Goal: Task Accomplishment & Management: Complete application form

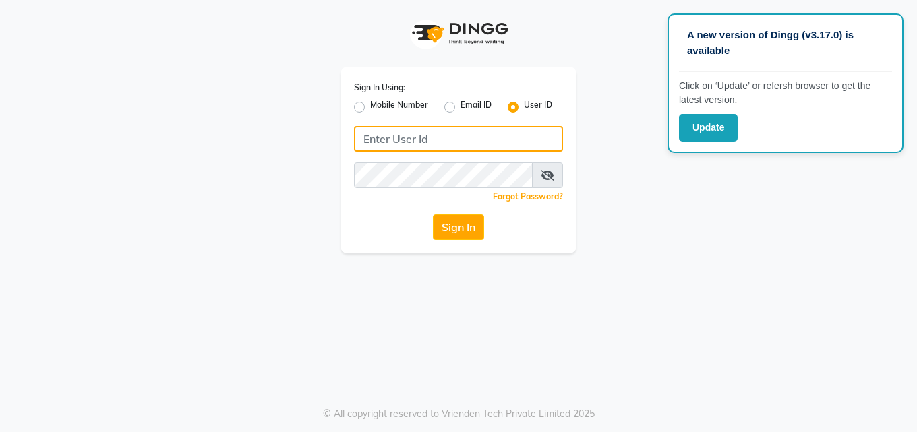
type input "Blush@123"
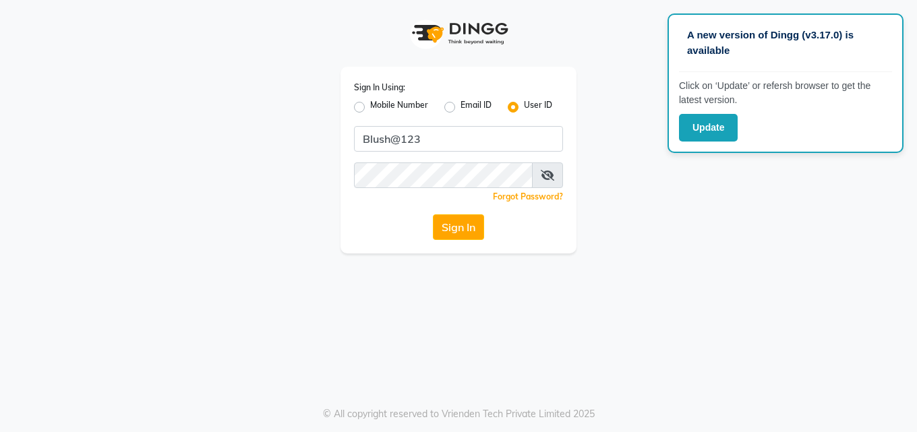
click at [474, 235] on button "Sign In" at bounding box center [458, 228] width 51 height 26
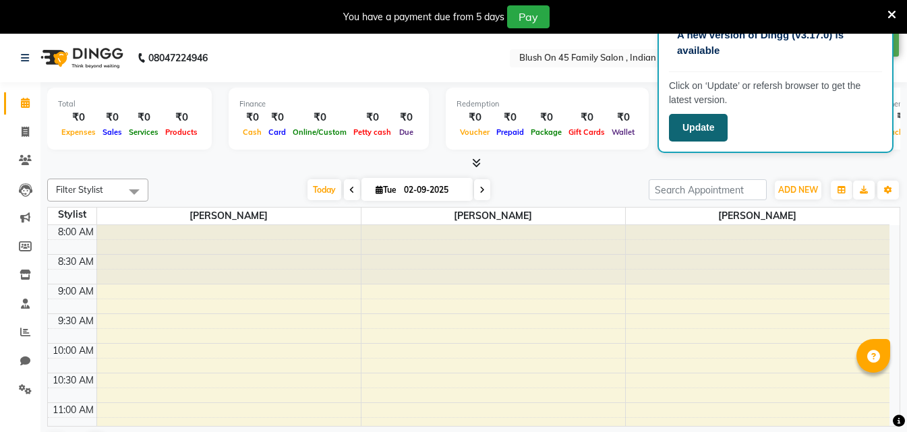
click at [705, 124] on button "Update" at bounding box center [698, 128] width 59 height 28
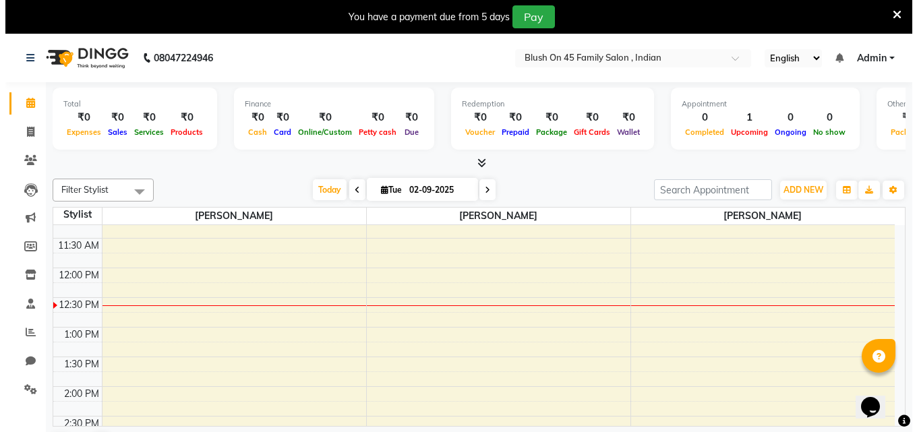
scroll to position [202, 0]
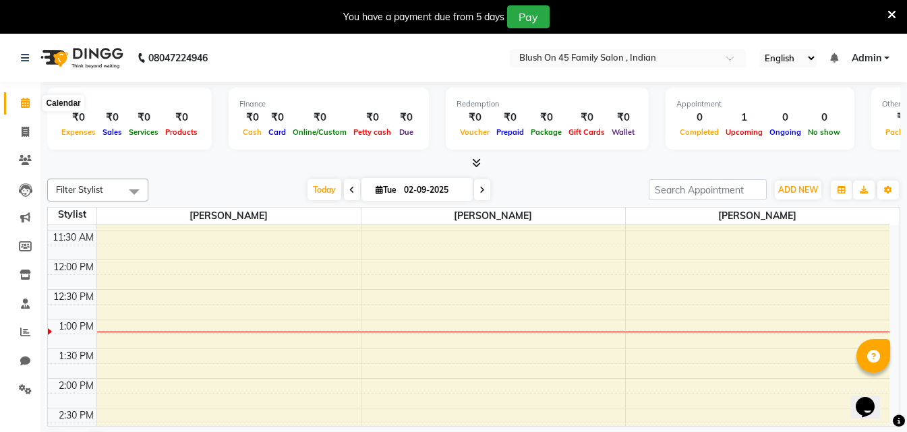
click at [22, 110] on span at bounding box center [25, 104] width 24 height 16
click at [25, 110] on span at bounding box center [25, 104] width 24 height 16
click at [26, 140] on link "Invoice" at bounding box center [20, 132] width 32 height 22
select select "service"
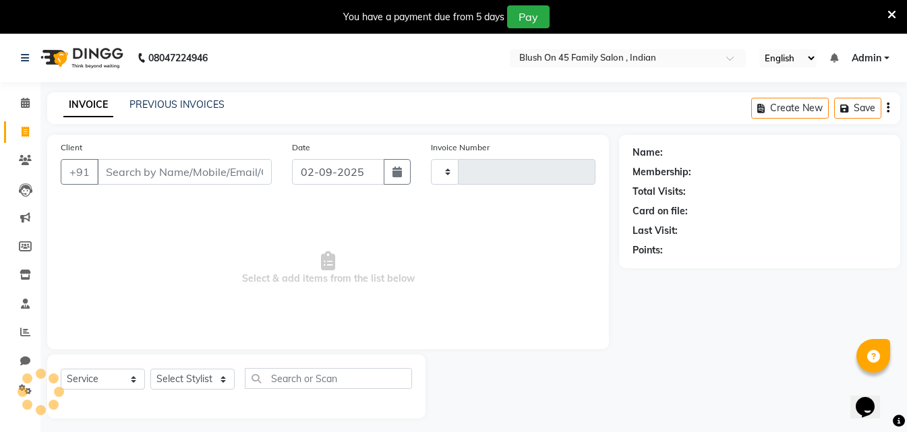
type input "0008"
select select "8921"
click at [152, 177] on input "Client" at bounding box center [184, 172] width 175 height 26
click at [175, 177] on input "Client" at bounding box center [184, 172] width 175 height 26
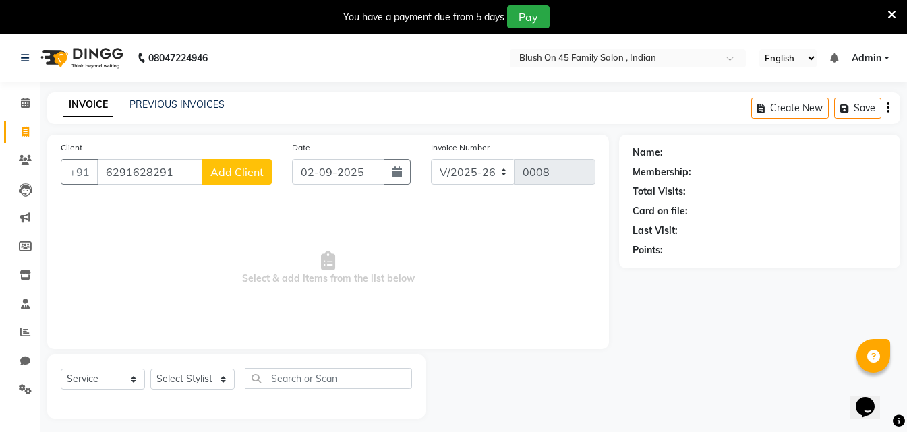
type input "6291628291"
click at [246, 173] on span "Add Client" at bounding box center [236, 171] width 53 height 13
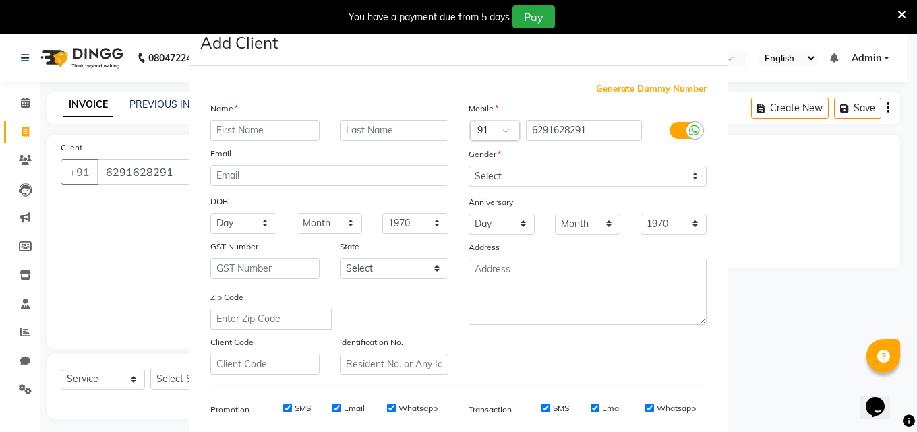
click at [254, 133] on input "text" at bounding box center [264, 130] width 109 height 21
click at [215, 129] on input "riya" at bounding box center [264, 130] width 109 height 21
type input "Riya"
click at [368, 127] on input "text" at bounding box center [394, 130] width 109 height 21
click at [360, 132] on input "DAS" at bounding box center [394, 130] width 109 height 21
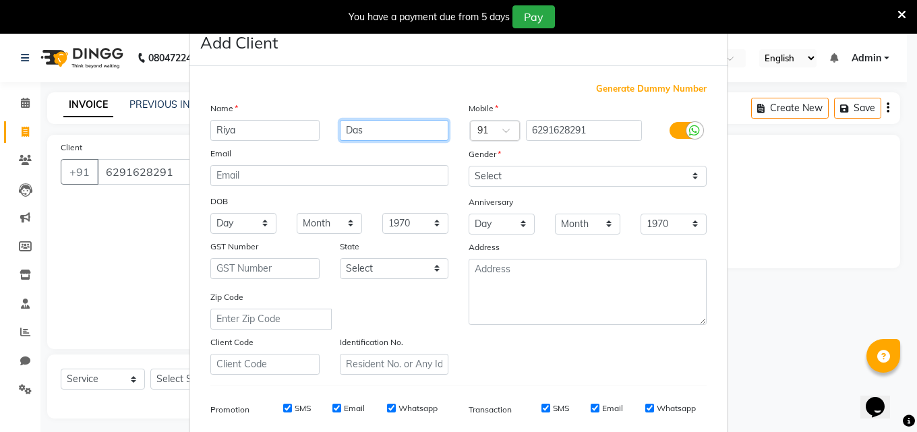
type input "Das"
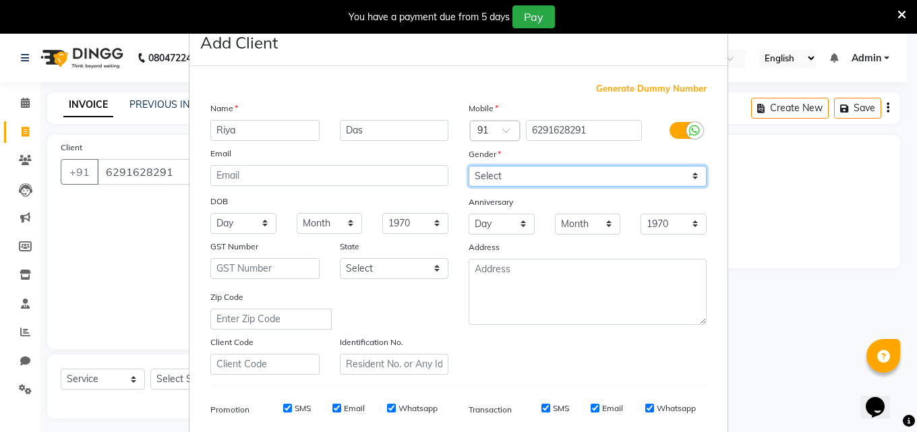
click at [692, 179] on select "Select Male Female Other Prefer Not To Say" at bounding box center [588, 176] width 238 height 21
select select "female"
click at [469, 166] on select "Select Male Female Other Prefer Not To Say" at bounding box center [588, 176] width 238 height 21
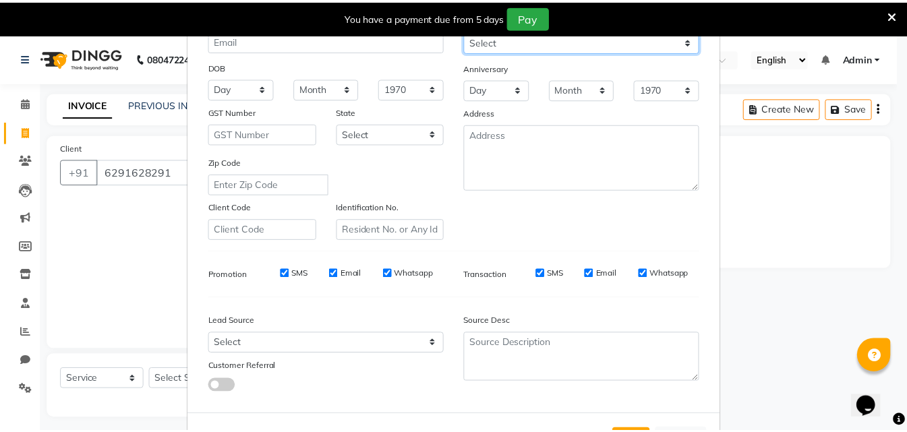
scroll to position [190, 0]
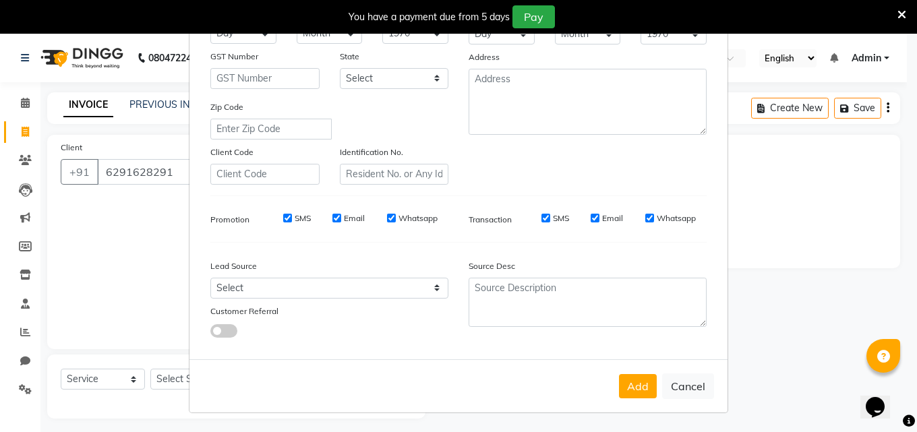
click at [602, 219] on label "Email" at bounding box center [612, 218] width 21 height 12
click at [598, 219] on input "Email" at bounding box center [595, 218] width 9 height 9
checkbox input "false"
click at [344, 218] on label "Email" at bounding box center [354, 218] width 21 height 12
click at [339, 218] on input "Email" at bounding box center [337, 218] width 9 height 9
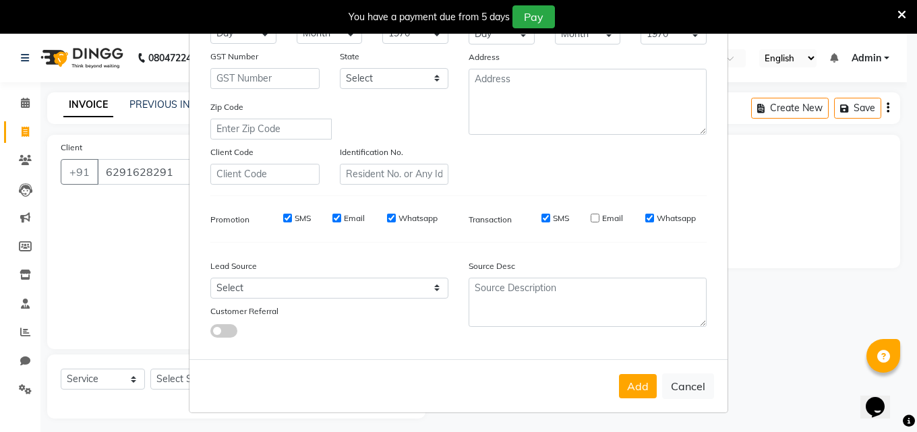
checkbox input "false"
click at [639, 386] on button "Add" at bounding box center [638, 386] width 38 height 24
select select
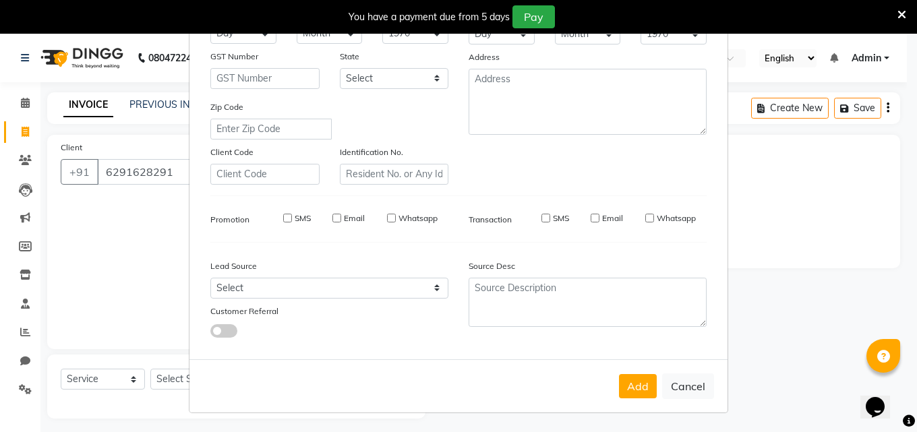
select select
checkbox input "false"
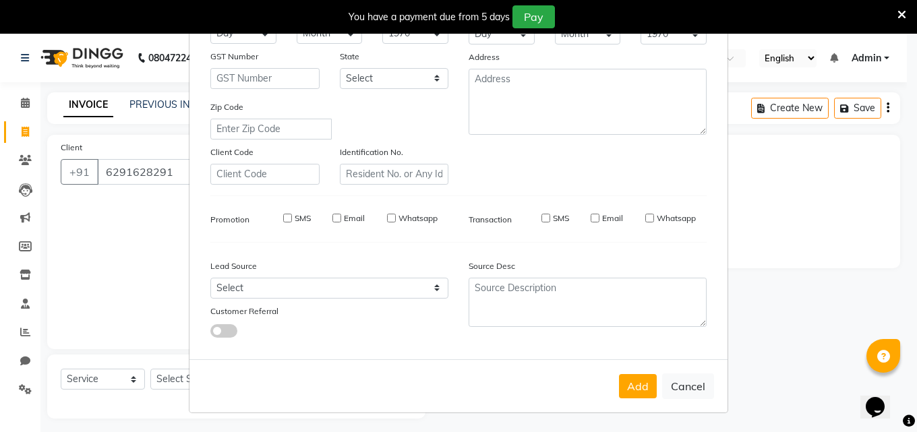
checkbox input "false"
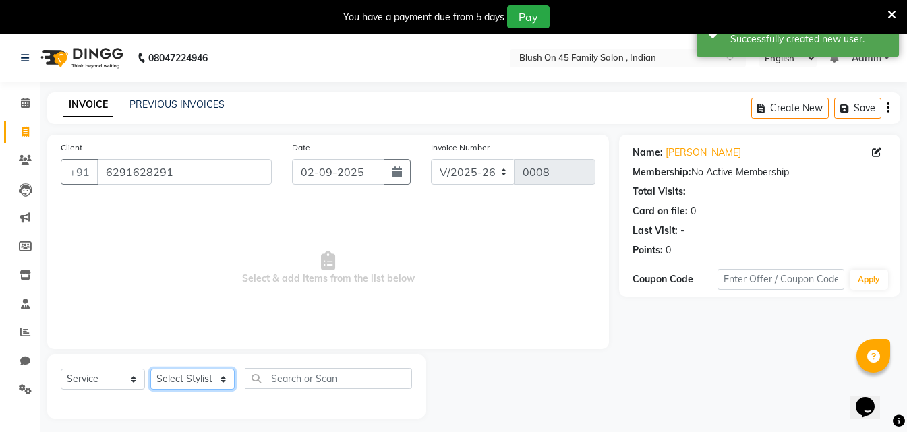
click at [222, 381] on select "Select Stylist ALO [PERSON_NAME] ARIPITA DAS [PERSON_NAME] [PERSON_NAME] [PERSO…" at bounding box center [192, 379] width 84 height 21
select select "90027"
click at [150, 369] on select "Select Stylist ALO [PERSON_NAME] ARIPITA DAS [PERSON_NAME] [PERSON_NAME] [PERSO…" at bounding box center [192, 379] width 84 height 21
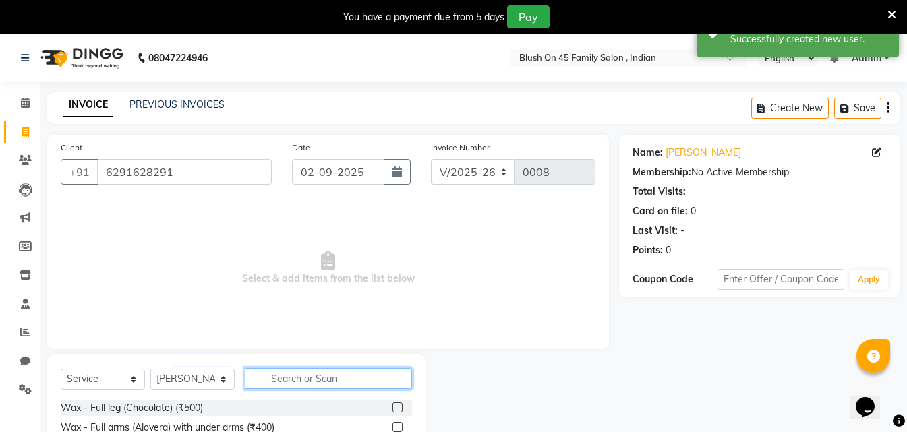
click at [288, 382] on input "text" at bounding box center [328, 378] width 167 height 21
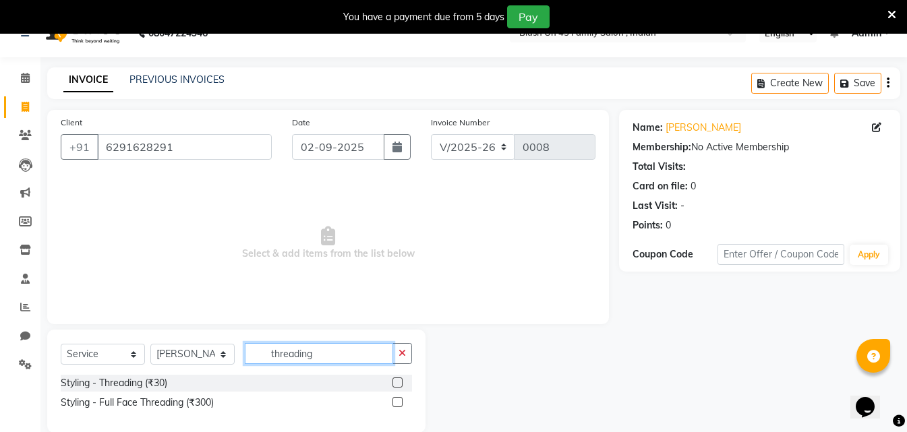
scroll to position [46, 0]
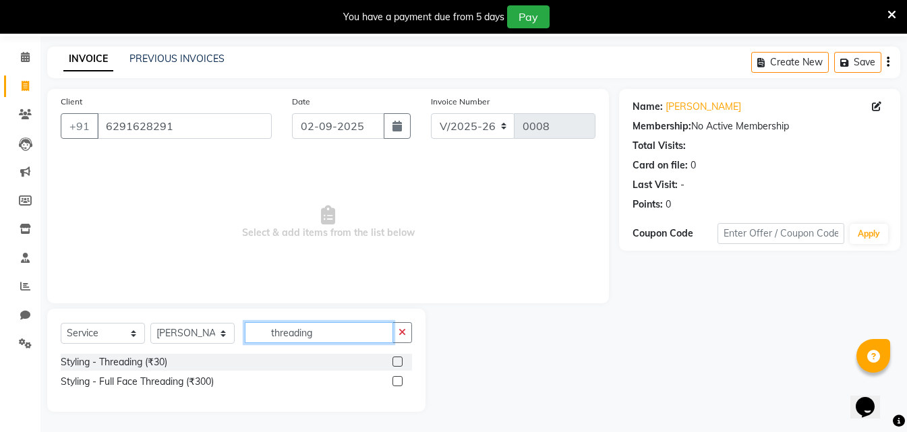
type input "threading"
click at [395, 361] on label at bounding box center [398, 362] width 10 height 10
click at [395, 361] on input "checkbox" at bounding box center [397, 362] width 9 height 9
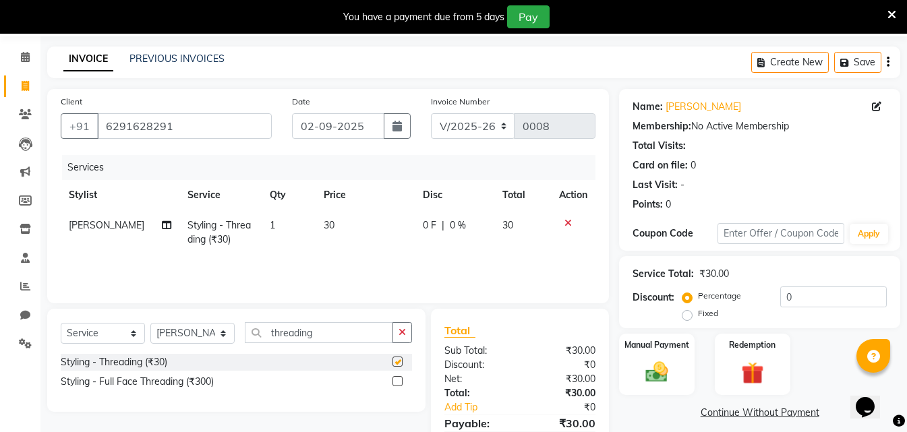
checkbox input "false"
click at [343, 225] on td "30" at bounding box center [365, 232] width 99 height 45
select select "90027"
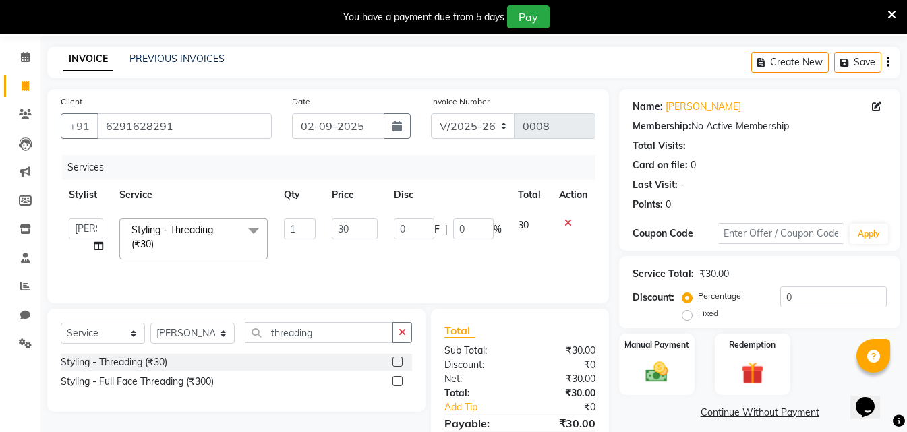
click at [343, 225] on input "30" at bounding box center [355, 229] width 46 height 21
type input "90"
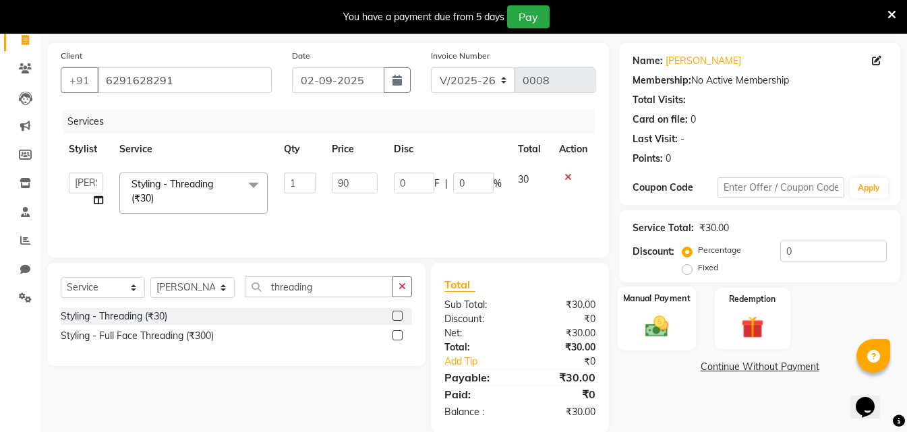
scroll to position [113, 0]
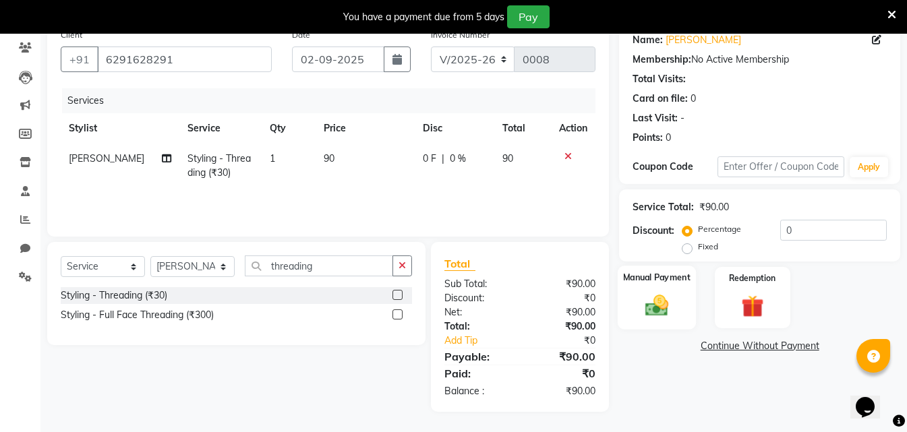
click at [644, 295] on img at bounding box center [657, 305] width 38 height 27
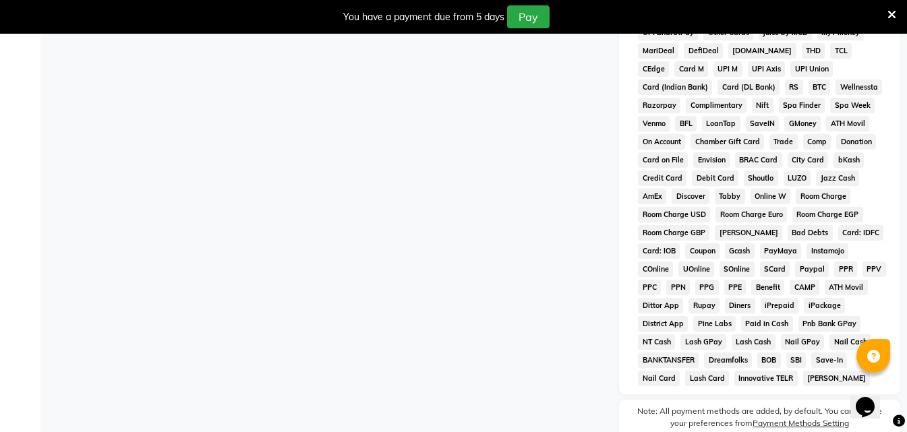
scroll to position [517, 0]
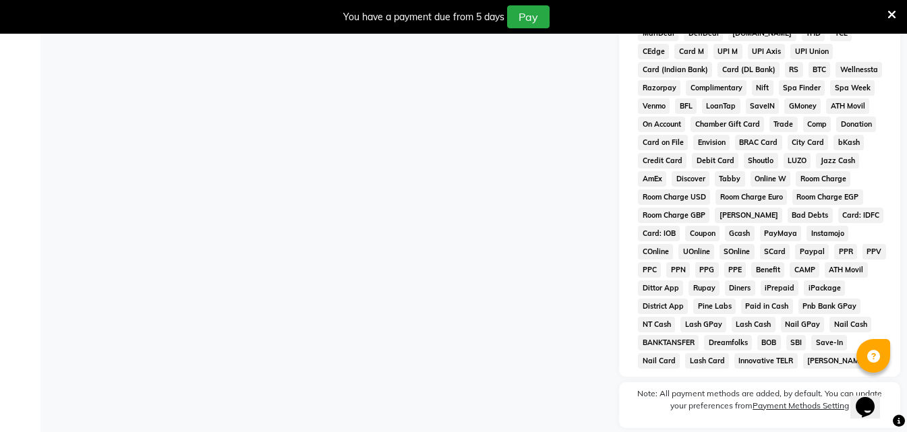
click at [793, 299] on span "Paid in Cash" at bounding box center [767, 307] width 52 height 16
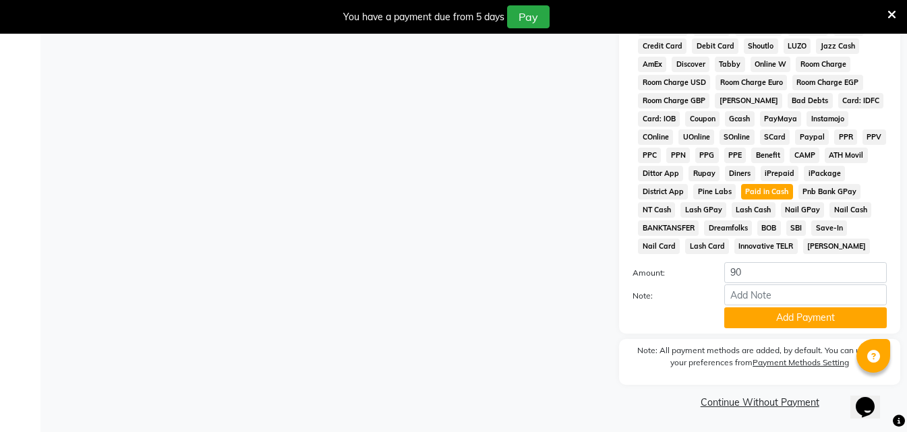
scroll to position [633, 0]
click at [762, 317] on button "Add Payment" at bounding box center [805, 317] width 163 height 21
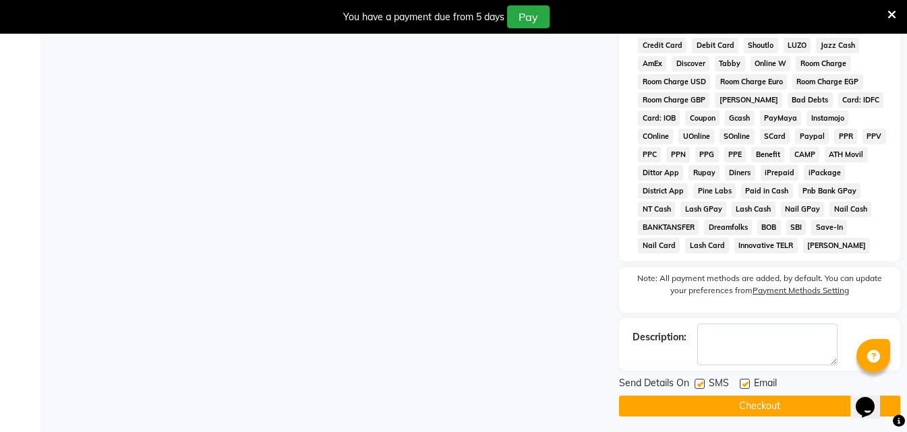
click at [757, 378] on span "Email" at bounding box center [765, 384] width 23 height 17
click at [753, 387] on div "Email" at bounding box center [764, 384] width 48 height 17
click at [748, 384] on label at bounding box center [745, 384] width 10 height 10
click at [748, 384] on input "checkbox" at bounding box center [744, 384] width 9 height 9
checkbox input "false"
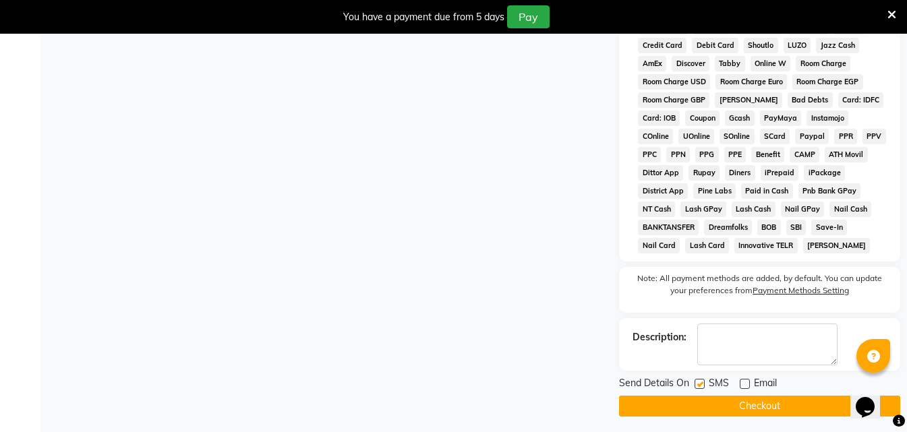
click at [753, 401] on button "Checkout" at bounding box center [759, 406] width 281 height 21
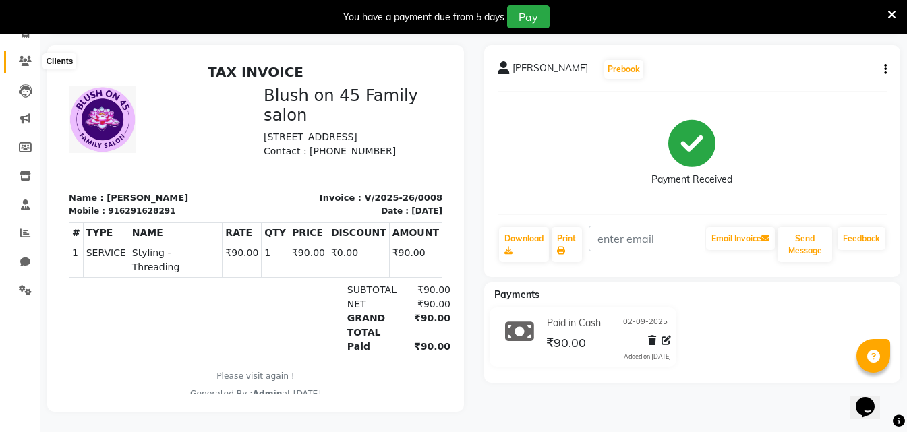
click at [24, 56] on icon at bounding box center [25, 61] width 13 height 10
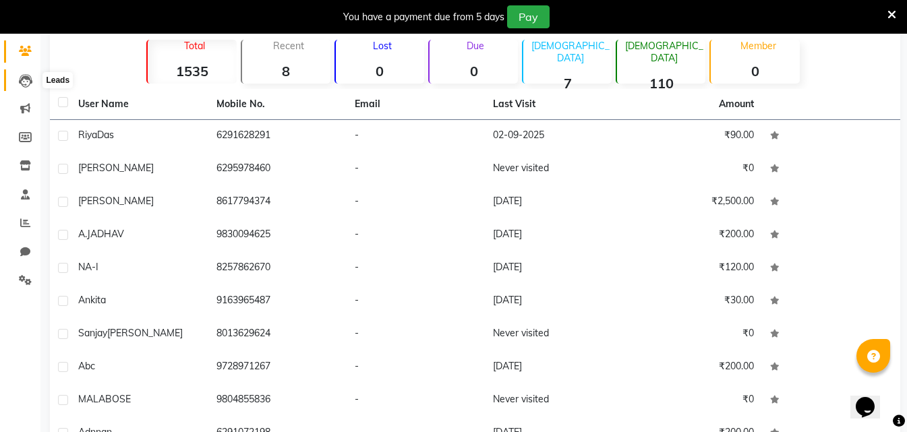
click at [24, 78] on icon at bounding box center [25, 80] width 13 height 13
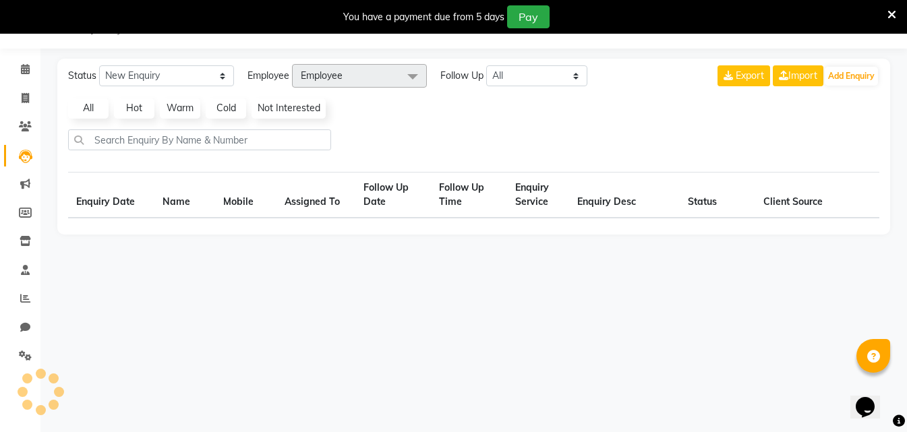
scroll to position [34, 0]
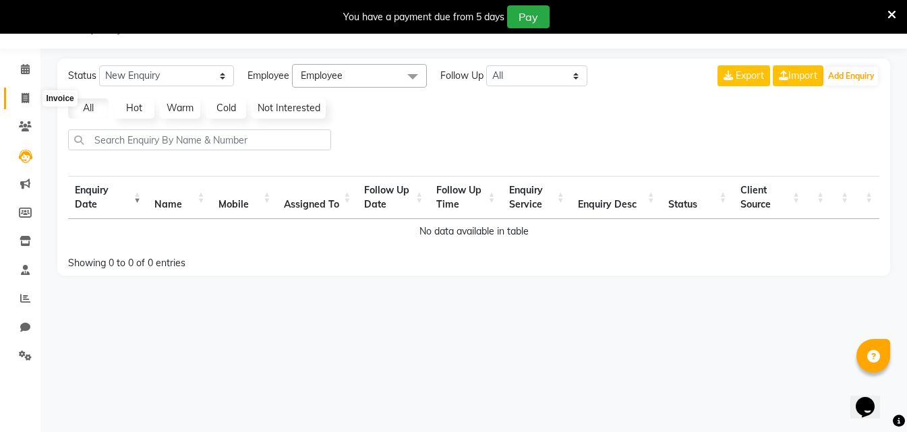
click at [28, 103] on span at bounding box center [25, 99] width 24 height 16
select select "service"
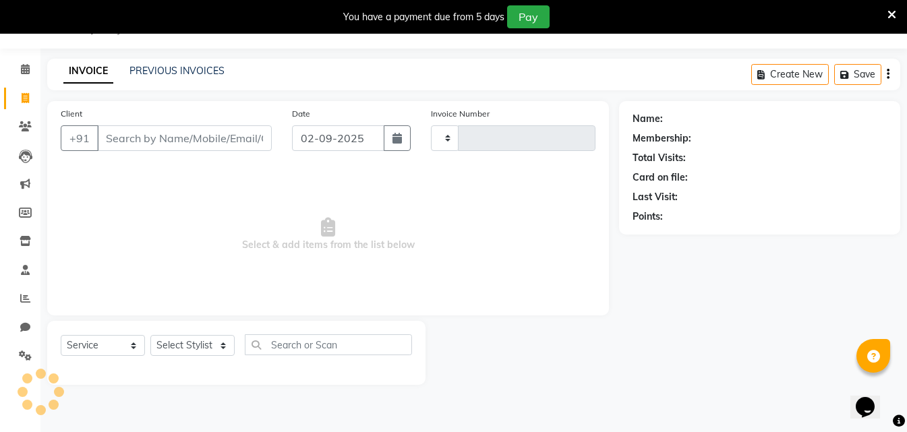
type input "0009"
select select "8921"
click at [26, 156] on icon at bounding box center [25, 156] width 13 height 13
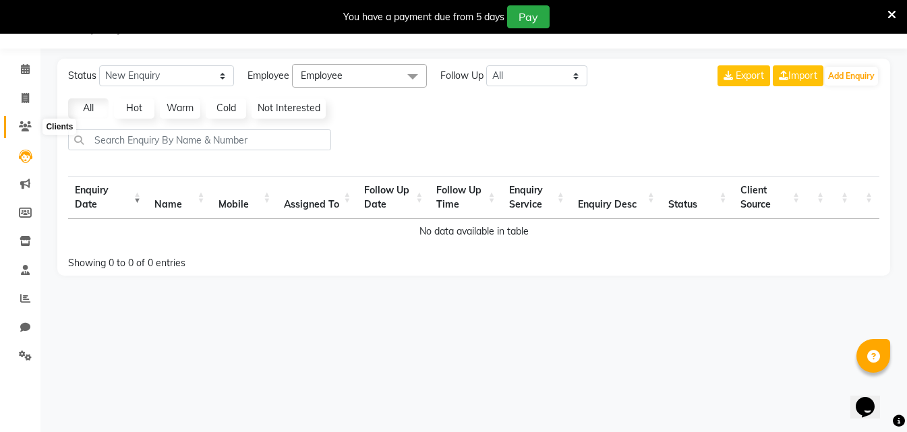
click at [26, 127] on icon at bounding box center [25, 126] width 13 height 10
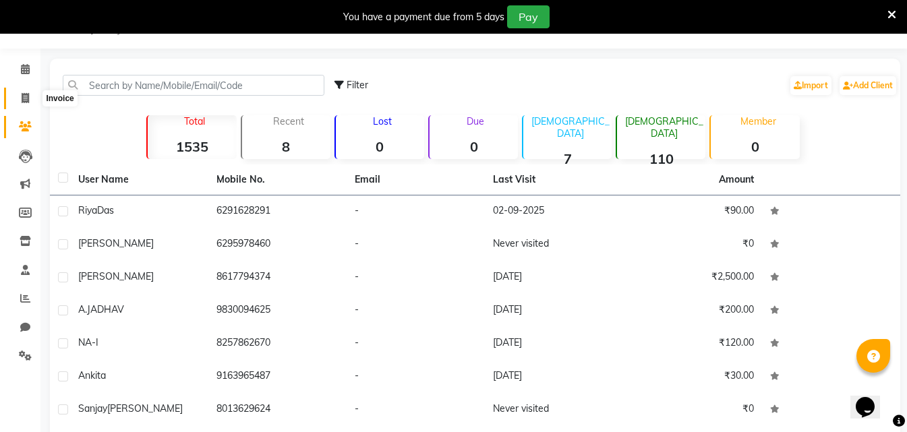
click at [30, 101] on span at bounding box center [25, 99] width 24 height 16
select select "8921"
select select "service"
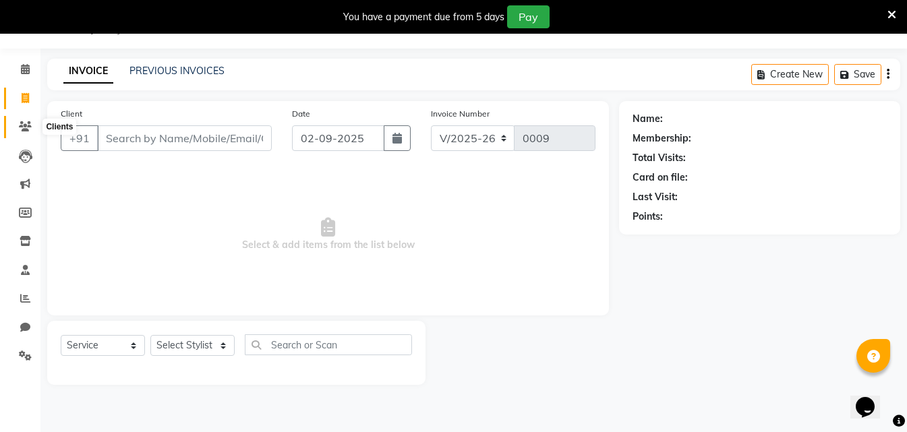
click at [33, 132] on span at bounding box center [25, 127] width 24 height 16
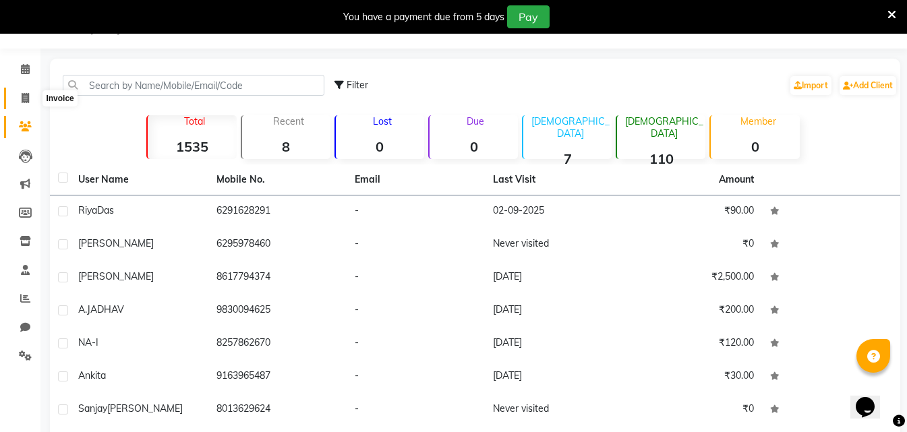
click at [22, 95] on icon at bounding box center [25, 98] width 7 height 10
select select "8921"
select select "service"
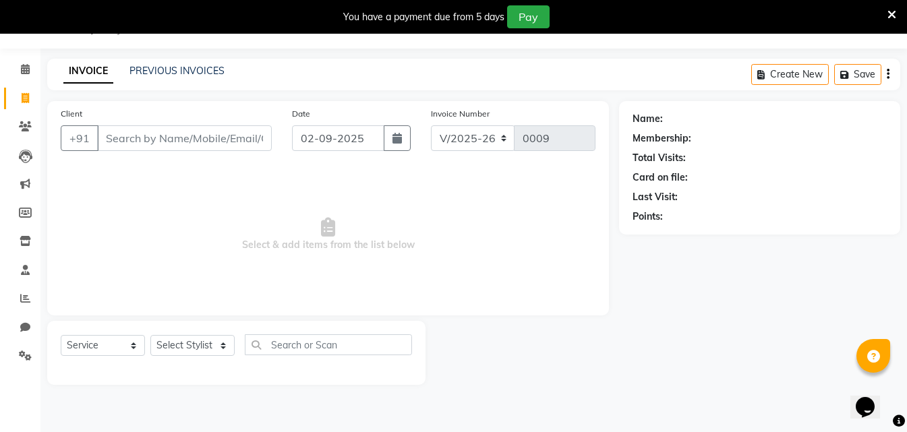
click at [123, 142] on input "Client" at bounding box center [184, 138] width 175 height 26
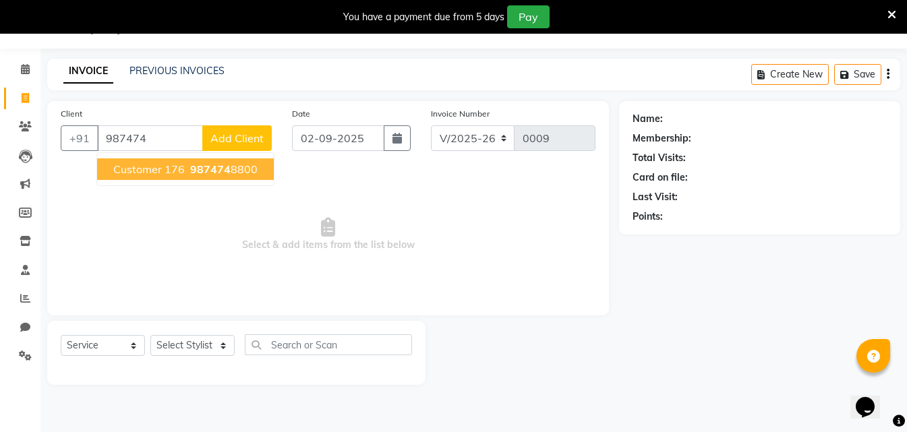
click at [216, 172] on span "987474" at bounding box center [210, 169] width 40 height 13
type input "9874748800"
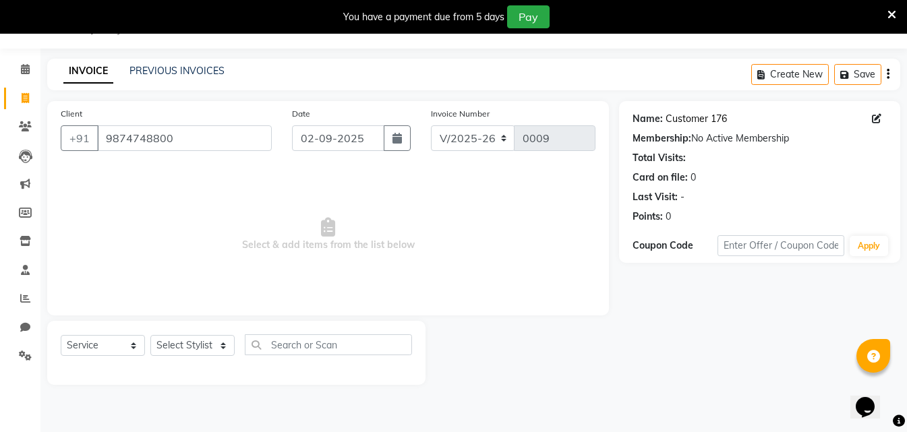
click at [724, 118] on link "Customer 176" at bounding box center [696, 119] width 61 height 14
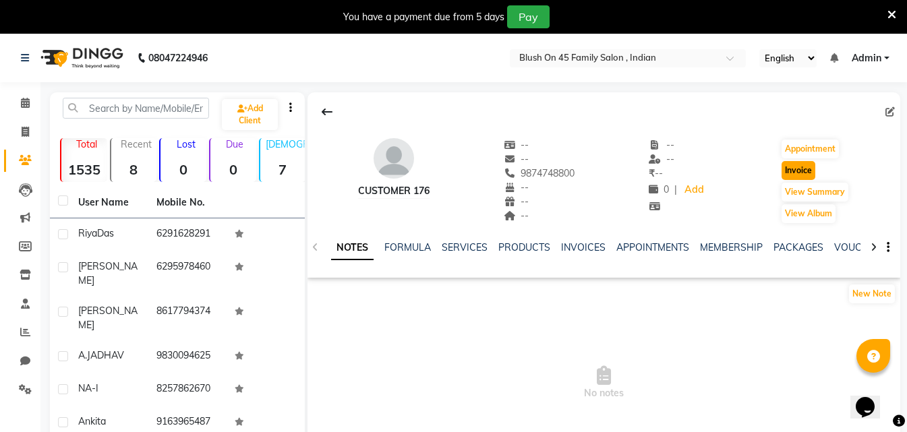
click at [802, 170] on button "Invoice" at bounding box center [799, 170] width 34 height 19
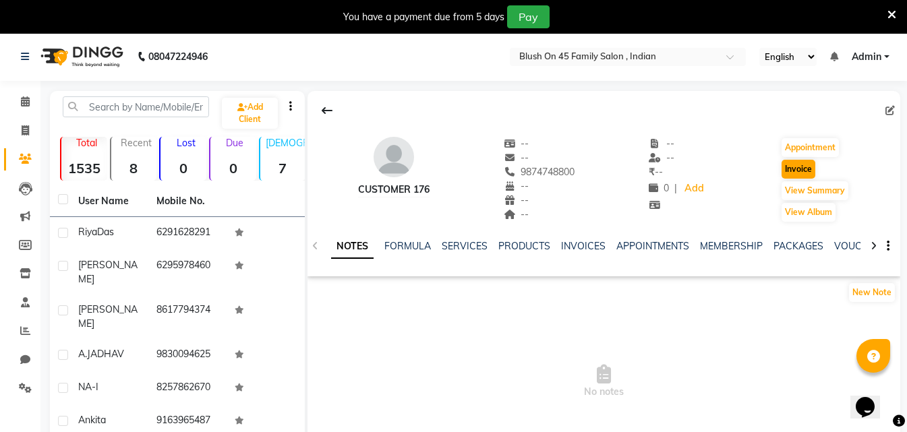
select select "8921"
select select "service"
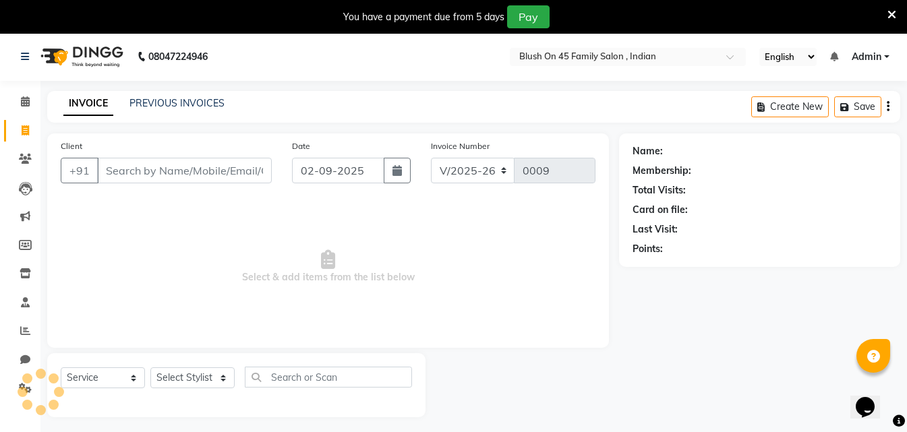
scroll to position [34, 0]
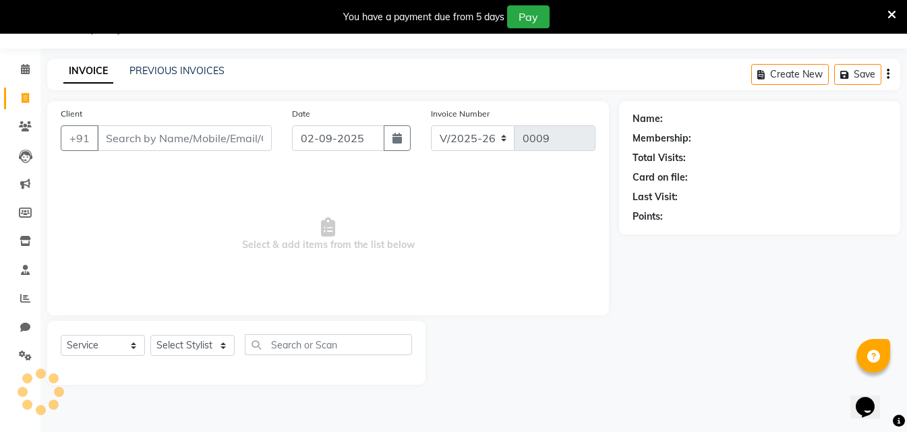
type input "9874748800"
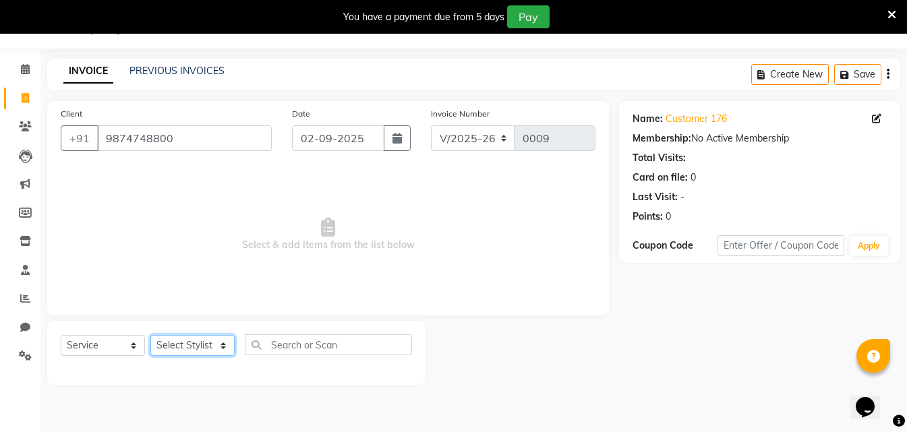
click at [223, 349] on select "Select Stylist ALO [PERSON_NAME] ARIPITA DAS [PERSON_NAME] [PERSON_NAME] [PERSO…" at bounding box center [192, 345] width 84 height 21
select select "90027"
click at [150, 335] on select "Select Stylist ALO [PERSON_NAME] ARIPITA DAS [PERSON_NAME] [PERSON_NAME] [PERSO…" at bounding box center [192, 345] width 84 height 21
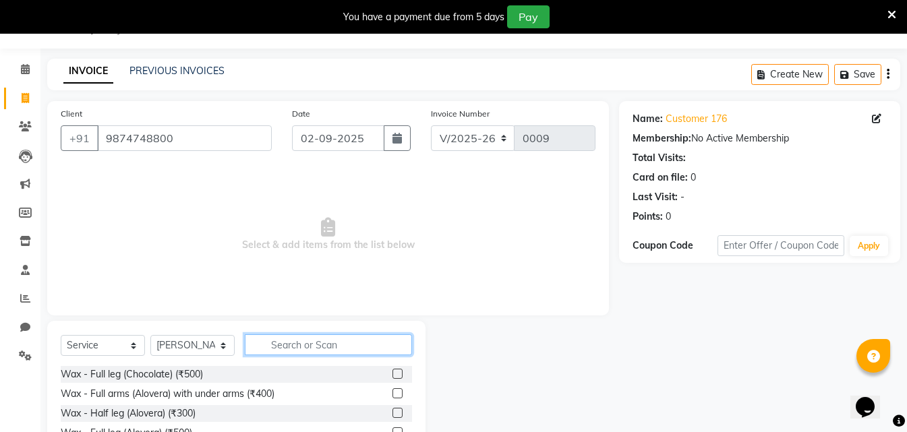
click at [275, 347] on input "text" at bounding box center [328, 345] width 167 height 21
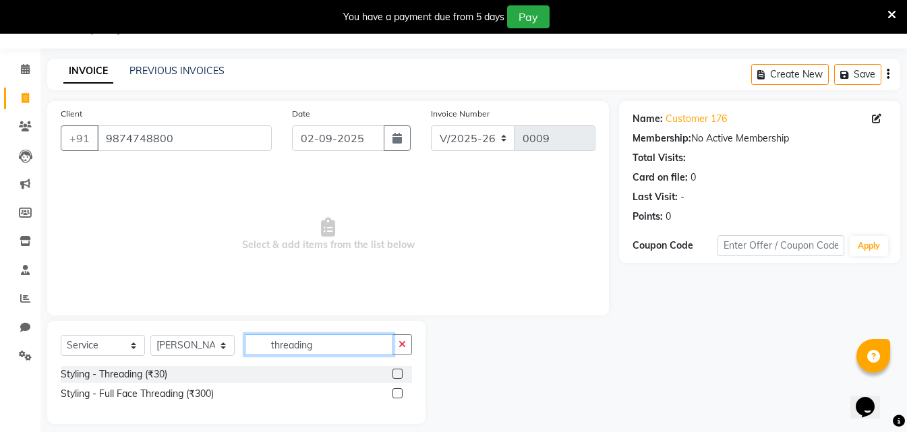
scroll to position [46, 0]
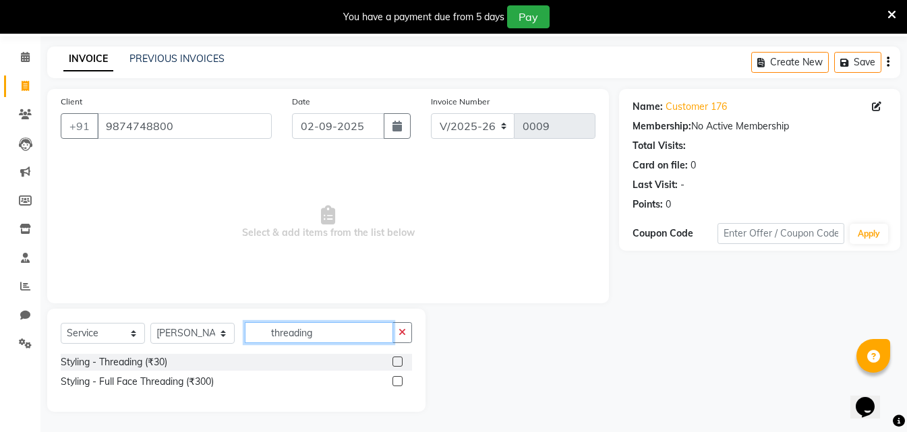
type input "threading"
click at [401, 362] on label at bounding box center [398, 362] width 10 height 10
click at [401, 362] on input "checkbox" at bounding box center [397, 362] width 9 height 9
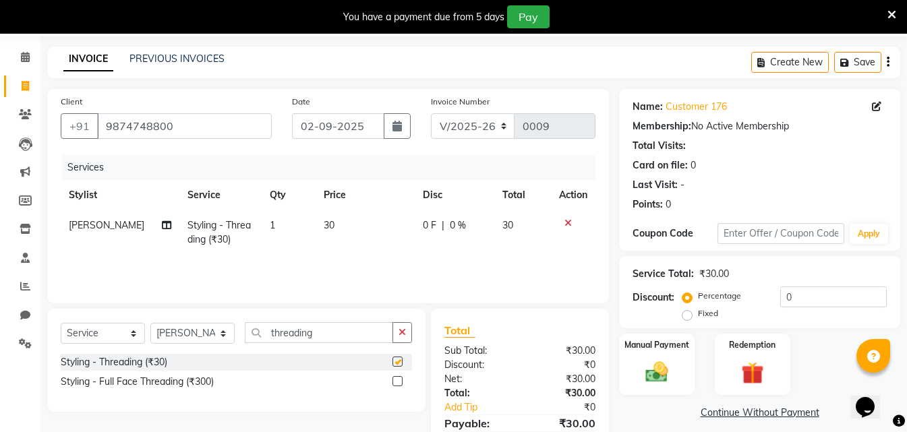
checkbox input "false"
click at [335, 232] on td "30" at bounding box center [365, 232] width 99 height 45
select select "90027"
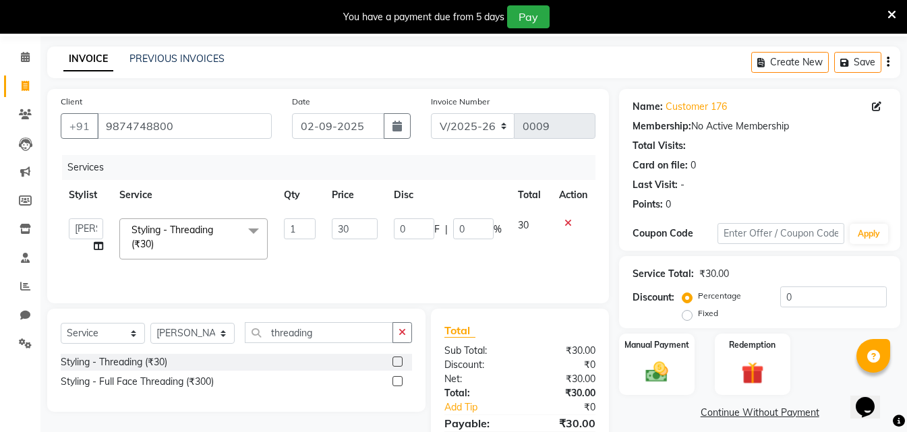
click at [332, 229] on input "30" at bounding box center [355, 229] width 46 height 21
click at [356, 230] on input "30" at bounding box center [355, 229] width 46 height 21
click at [356, 229] on input "30" at bounding box center [355, 229] width 46 height 21
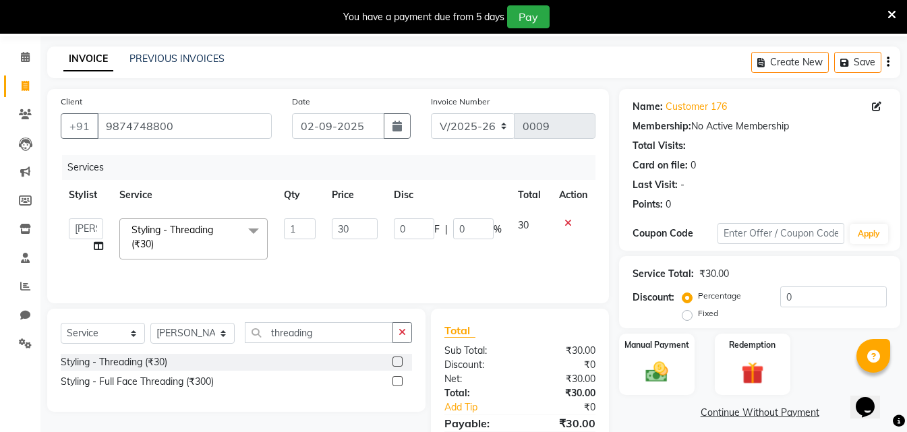
type input "3"
type input "120"
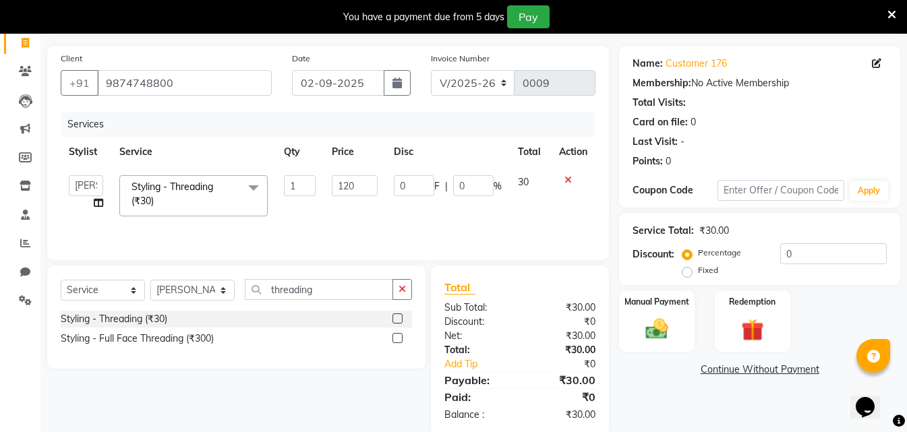
scroll to position [113, 0]
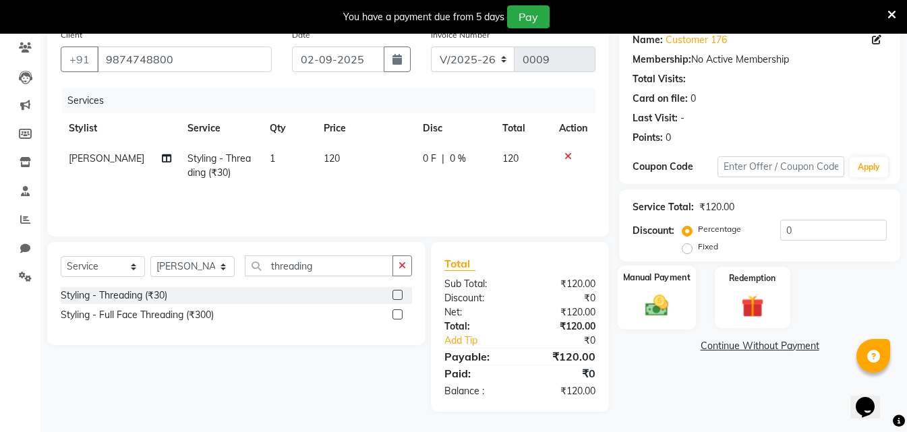
click at [655, 295] on img at bounding box center [657, 305] width 38 height 27
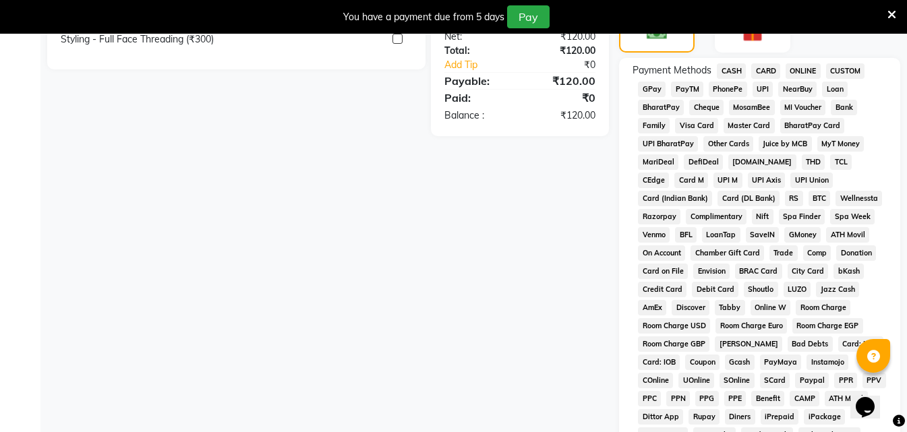
scroll to position [359, 0]
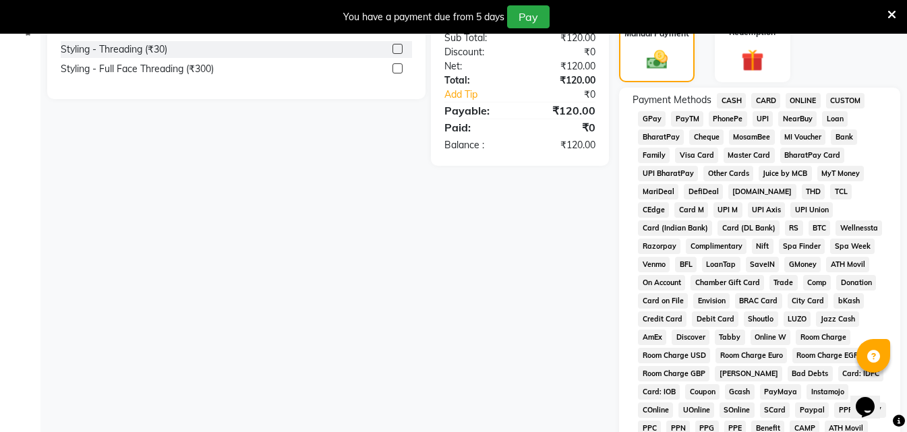
click at [763, 102] on span "CARD" at bounding box center [765, 101] width 29 height 16
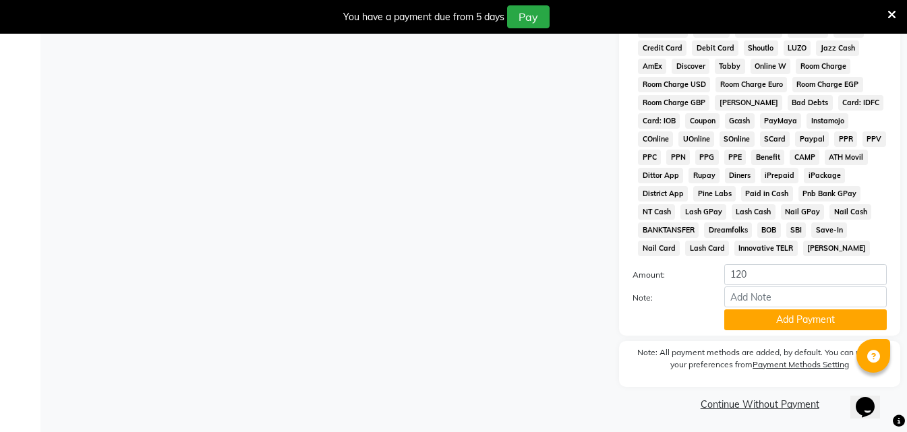
scroll to position [633, 0]
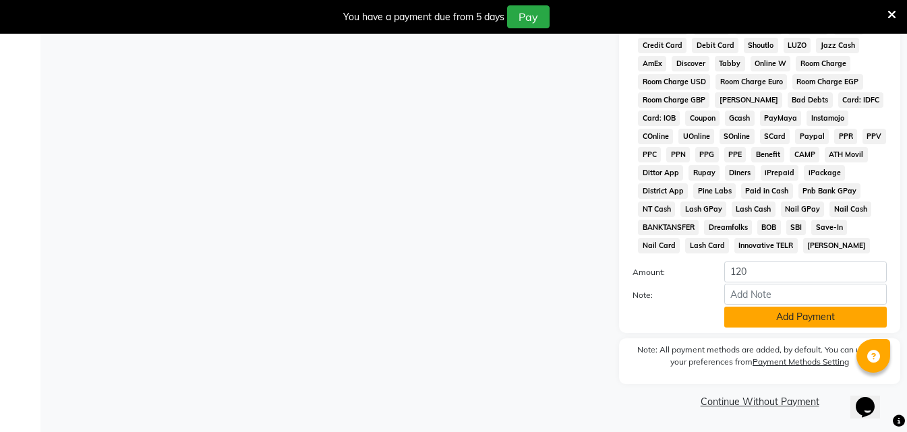
click at [780, 308] on button "Add Payment" at bounding box center [805, 317] width 163 height 21
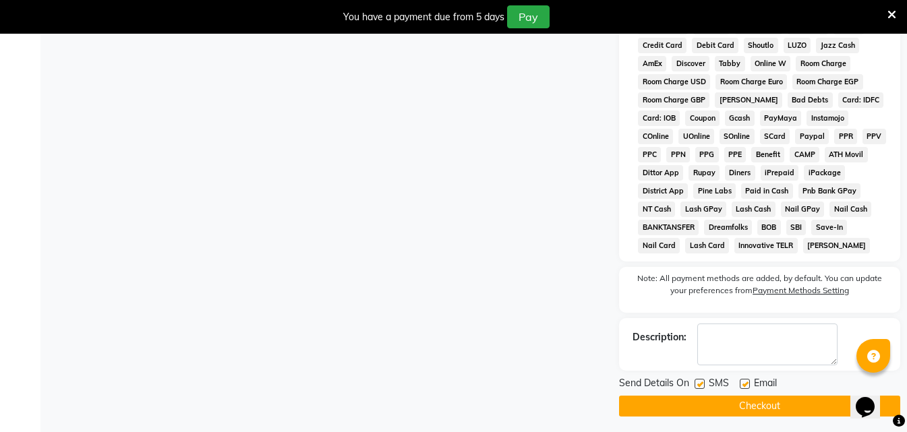
click at [755, 389] on span "Email" at bounding box center [765, 384] width 23 height 17
click at [748, 387] on label at bounding box center [745, 384] width 10 height 10
click at [748, 387] on input "checkbox" at bounding box center [744, 384] width 9 height 9
checkbox input "false"
click at [751, 403] on button "Checkout" at bounding box center [759, 406] width 281 height 21
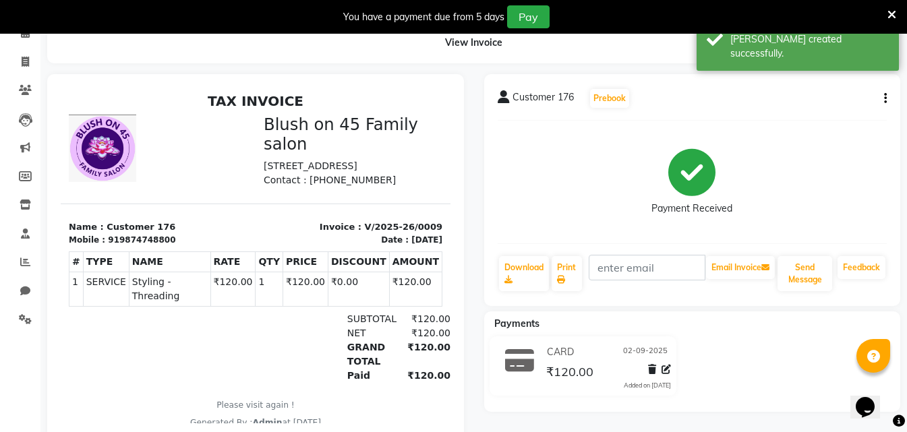
scroll to position [109, 0]
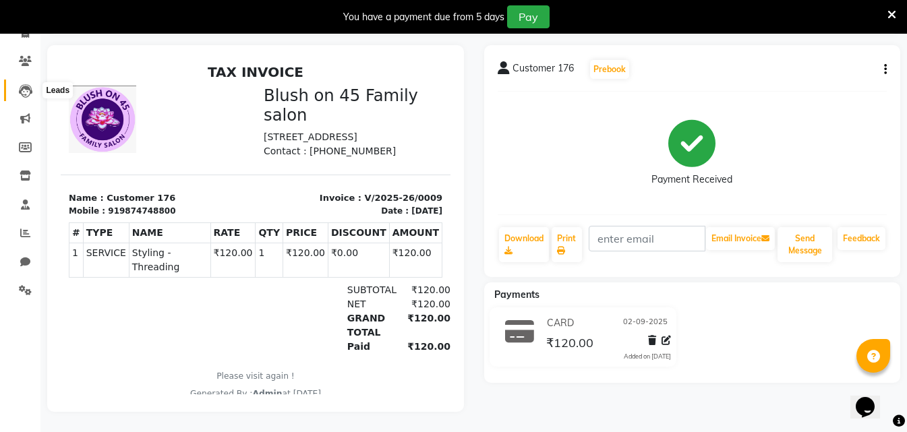
click at [22, 87] on icon at bounding box center [25, 90] width 13 height 13
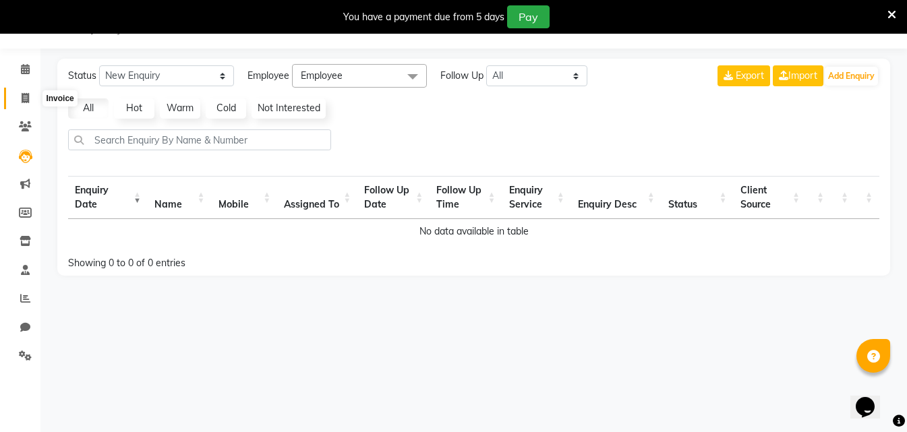
click at [29, 93] on icon at bounding box center [25, 98] width 7 height 10
select select "service"
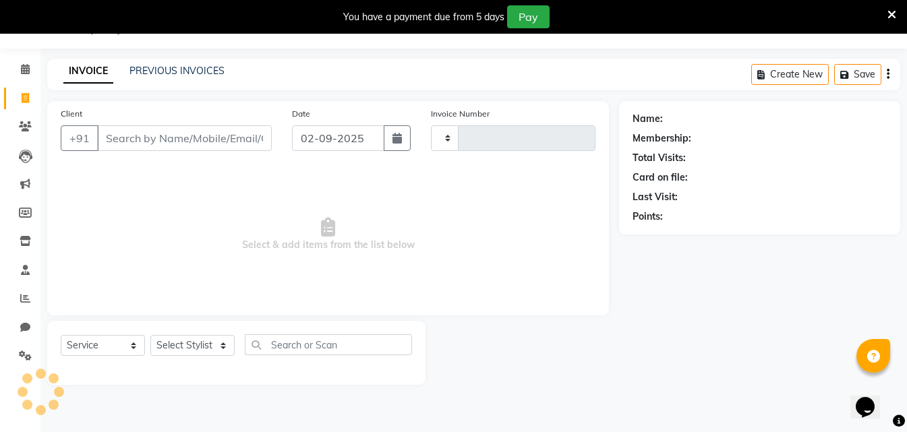
type input "0010"
select select "8921"
click at [27, 72] on icon at bounding box center [25, 69] width 9 height 10
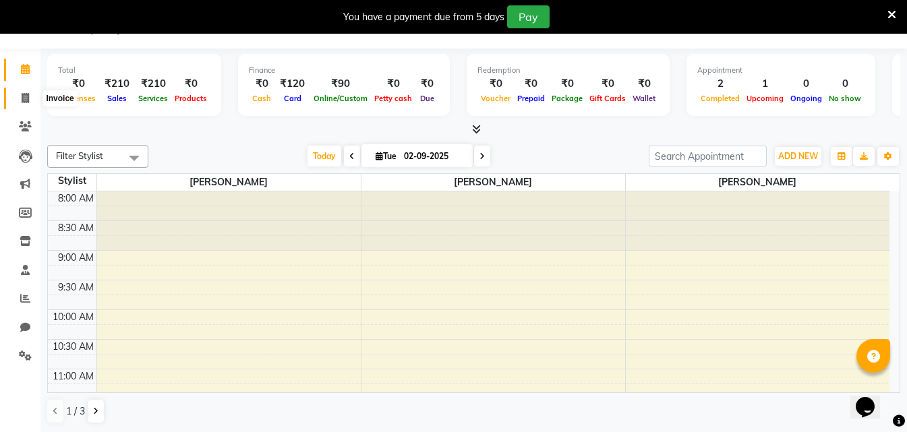
click at [28, 96] on icon at bounding box center [25, 98] width 7 height 10
select select "8921"
select select "service"
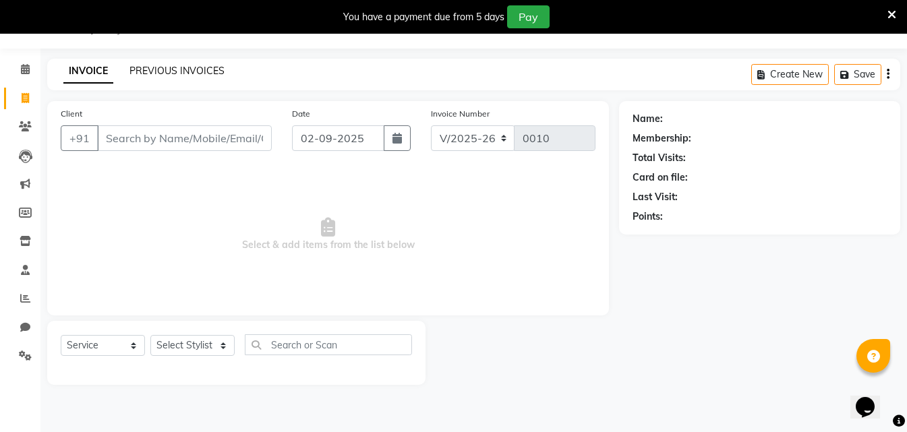
click at [166, 75] on link "PREVIOUS INVOICES" at bounding box center [177, 71] width 95 height 12
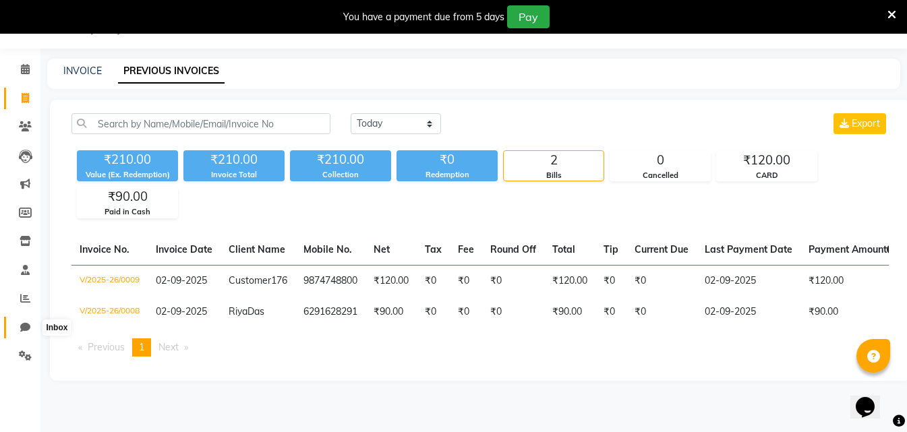
click at [27, 322] on icon at bounding box center [25, 327] width 10 height 10
select select "100"
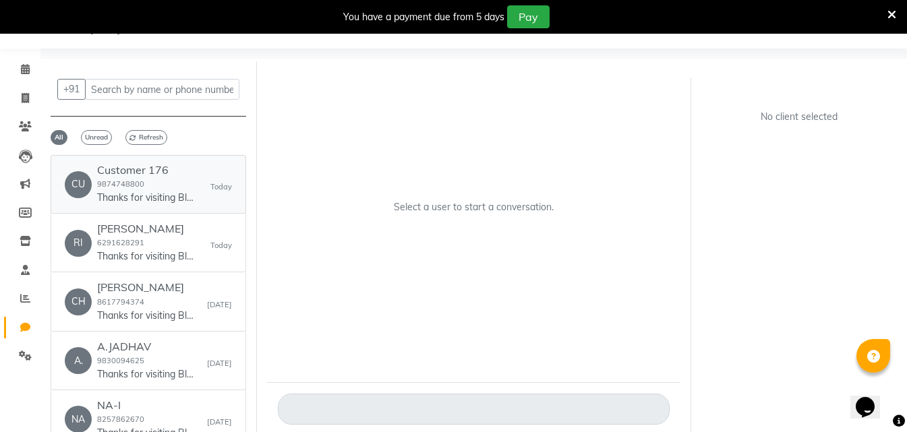
click at [132, 185] on small "9874748800" at bounding box center [120, 183] width 47 height 9
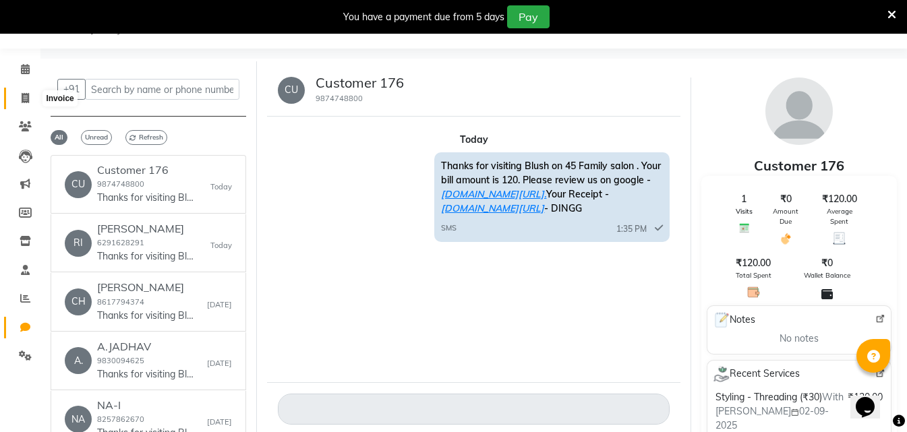
click at [32, 98] on span at bounding box center [25, 99] width 24 height 16
select select "8921"
select select "service"
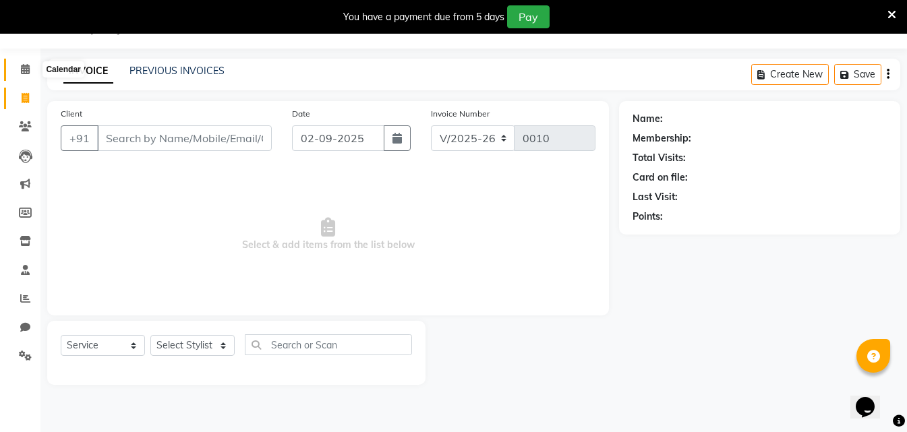
click at [22, 67] on icon at bounding box center [25, 69] width 9 height 10
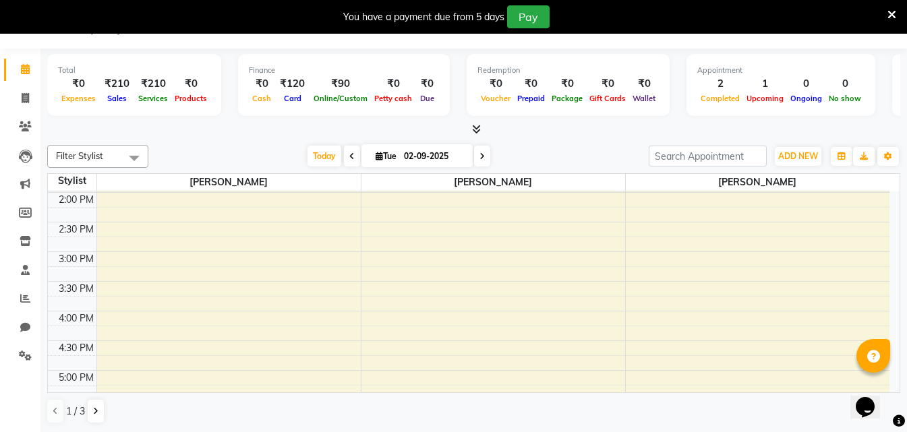
scroll to position [270, 0]
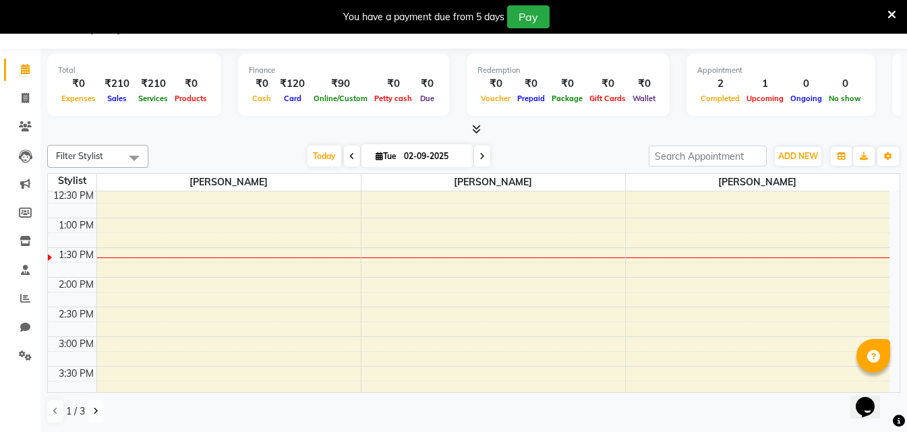
click at [94, 414] on icon at bounding box center [95, 411] width 5 height 8
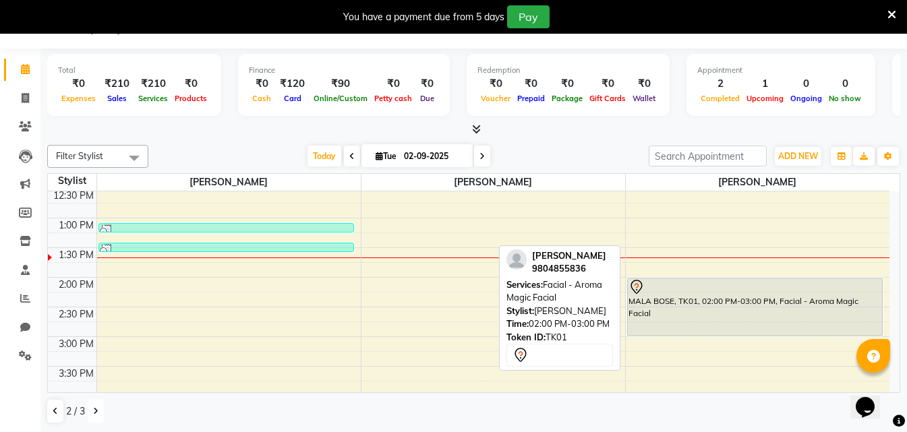
click at [793, 303] on div "MALA BOSE, TK01, 02:00 PM-03:00 PM, Facial - Aroma Magic Facial" at bounding box center [755, 307] width 255 height 57
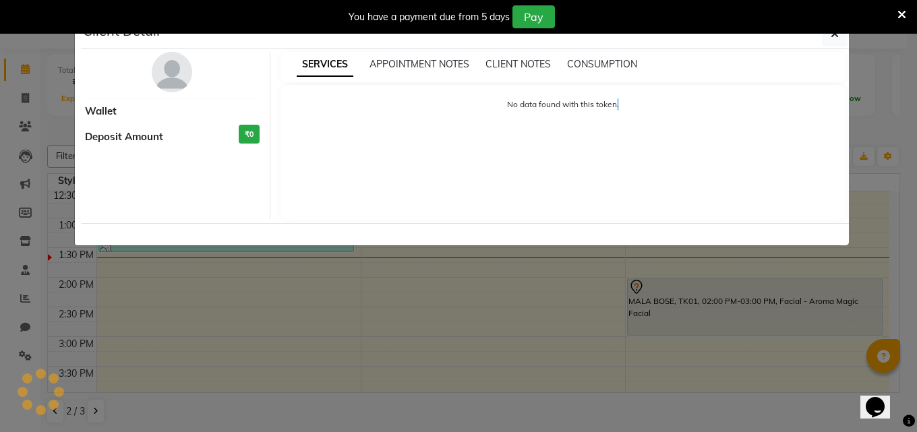
click at [793, 303] on ngb-modal-window "Client Detail Wallet Deposit Amount ₹0 SERVICES APPOINTMENT NOTES CLIENT NOTES …" at bounding box center [458, 216] width 917 height 432
select select "7"
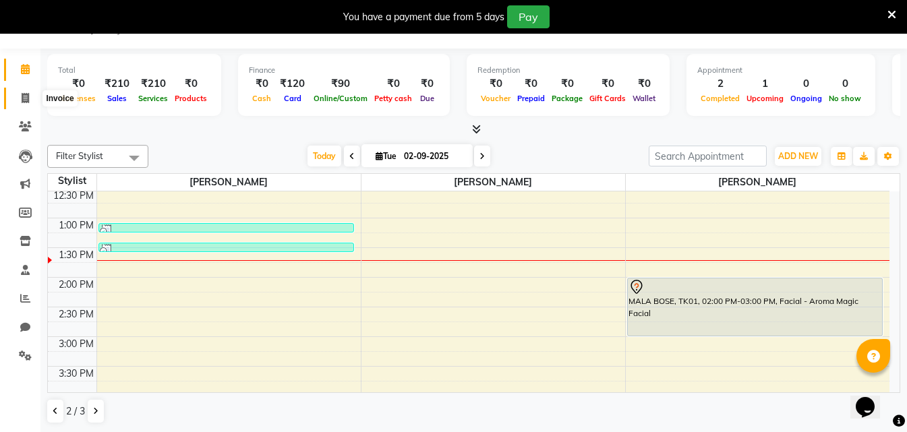
click at [32, 97] on span at bounding box center [25, 99] width 24 height 16
select select "service"
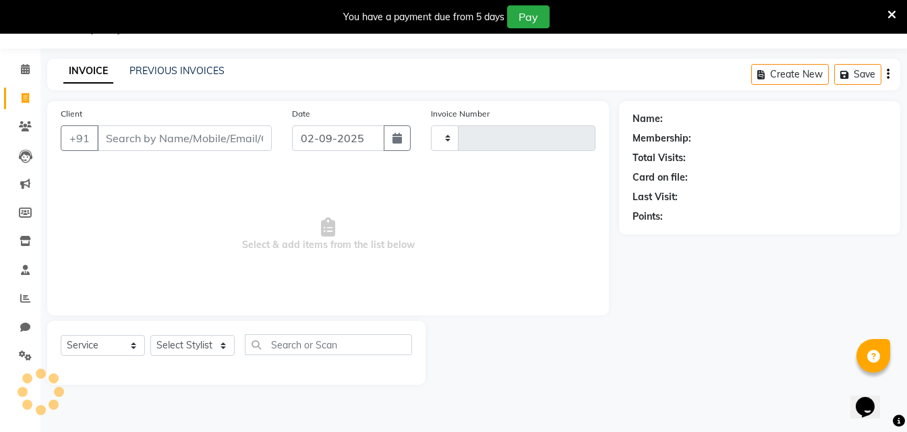
type input "0010"
select select "8921"
click at [24, 243] on icon at bounding box center [25, 241] width 11 height 10
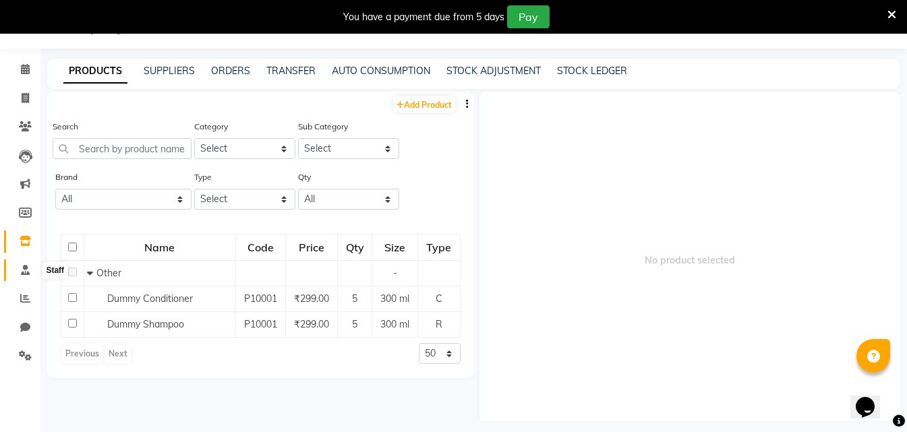
click at [22, 279] on link "Staff" at bounding box center [20, 271] width 32 height 22
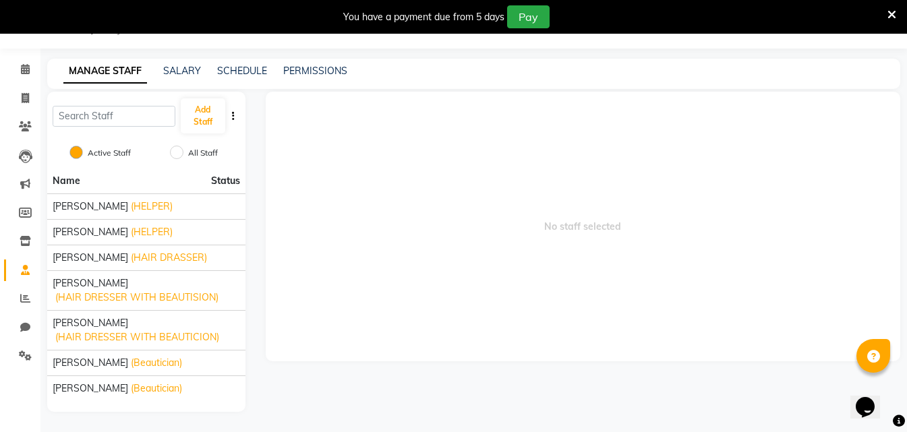
click at [22, 341] on li "Chat" at bounding box center [20, 328] width 40 height 29
click at [23, 337] on link "Chat" at bounding box center [20, 328] width 32 height 22
select select "100"
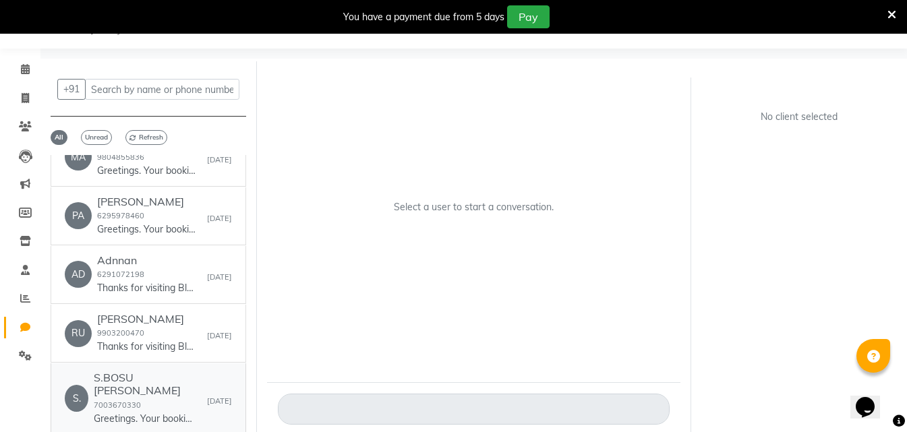
scroll to position [472, 0]
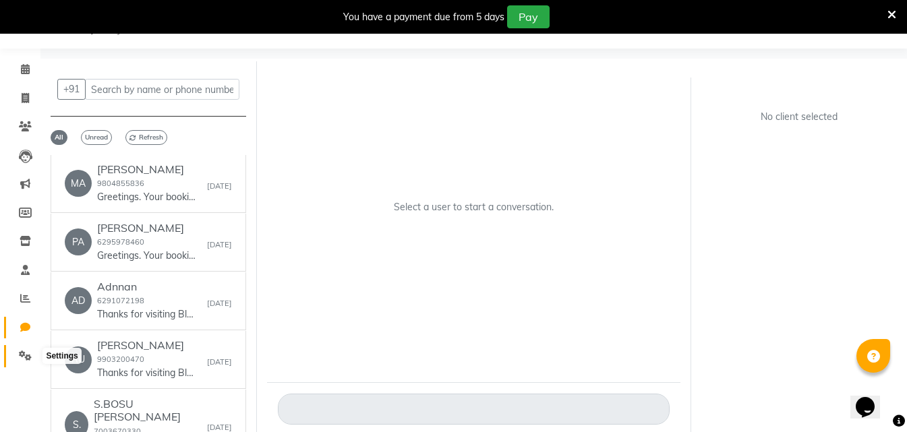
click at [35, 351] on span at bounding box center [25, 357] width 24 height 16
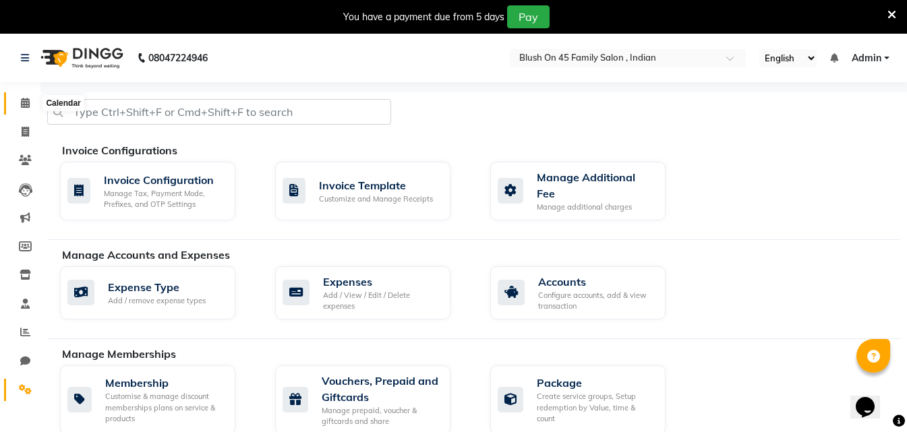
click at [22, 104] on icon at bounding box center [25, 103] width 9 height 10
